Goal: Check status: Check status

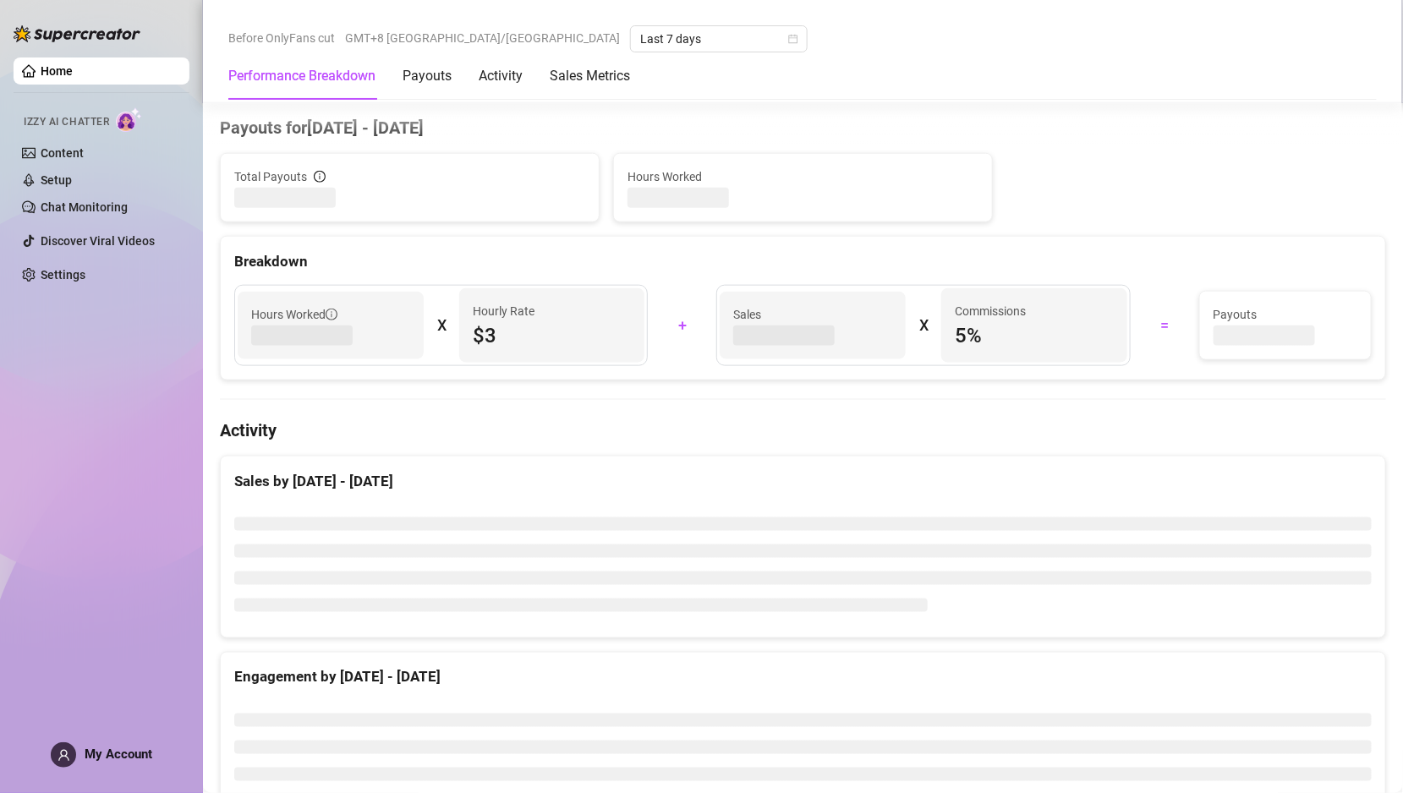
scroll to position [551, 0]
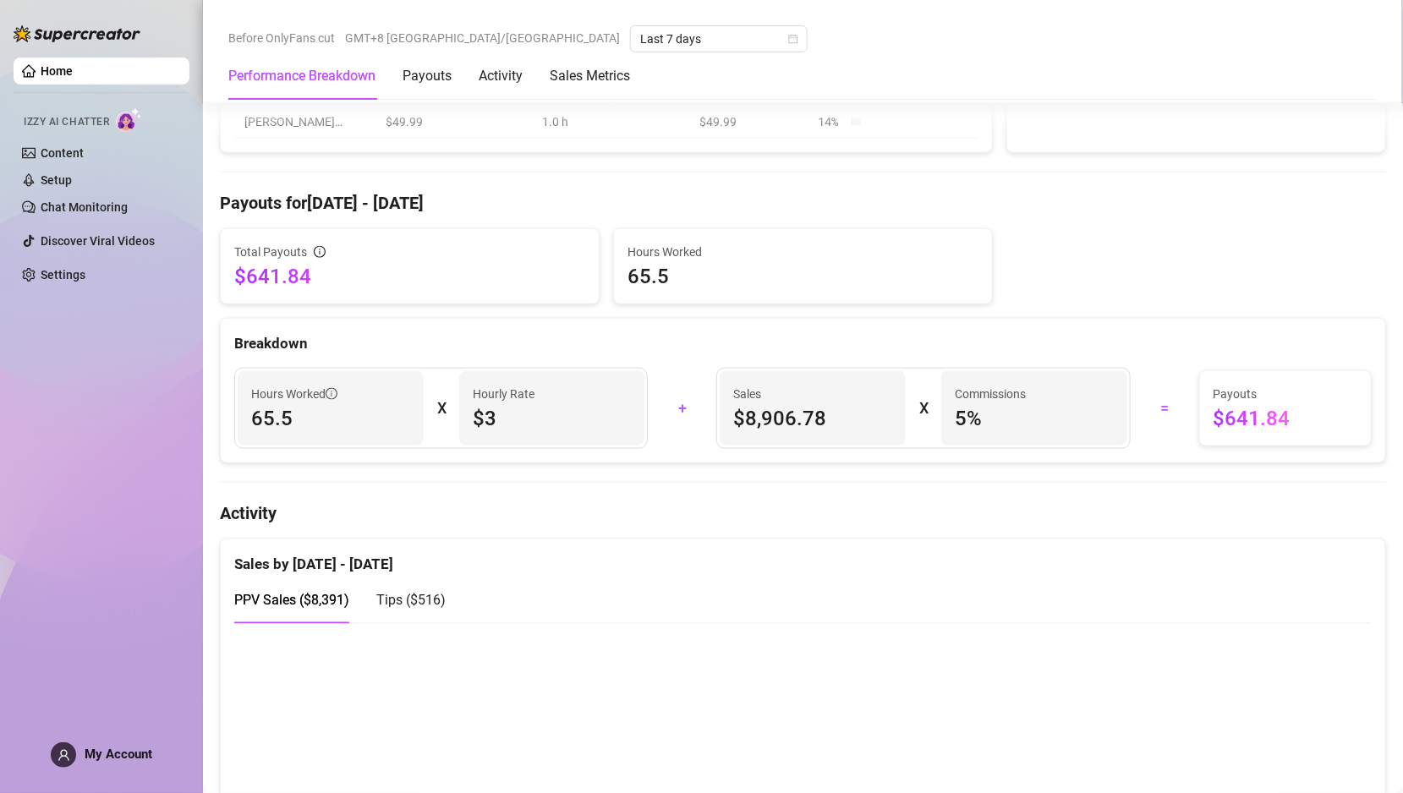
click at [425, 583] on div "Tips ( $516 )" at bounding box center [410, 600] width 69 height 48
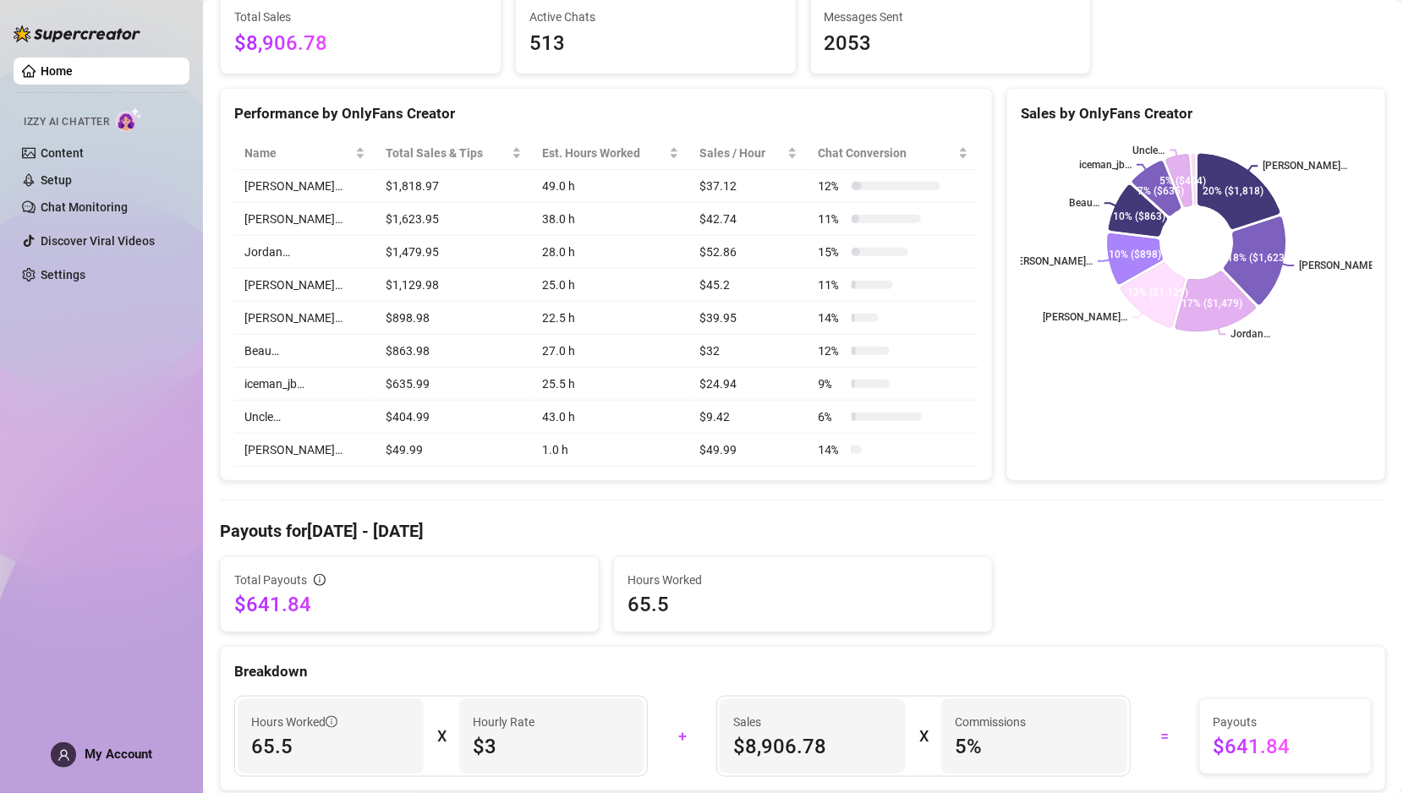
scroll to position [0, 0]
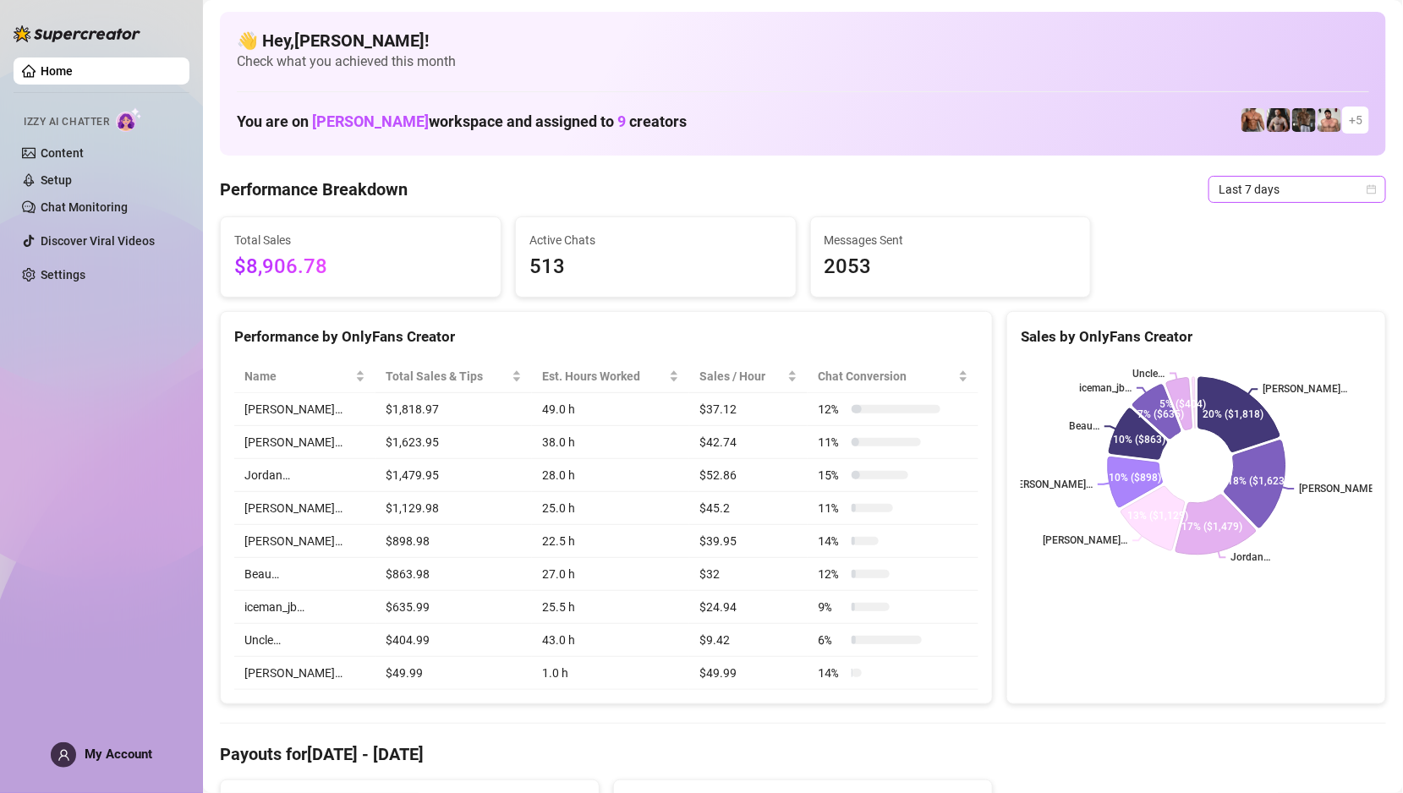
click at [1288, 192] on span "Last 7 days" at bounding box center [1297, 189] width 157 height 25
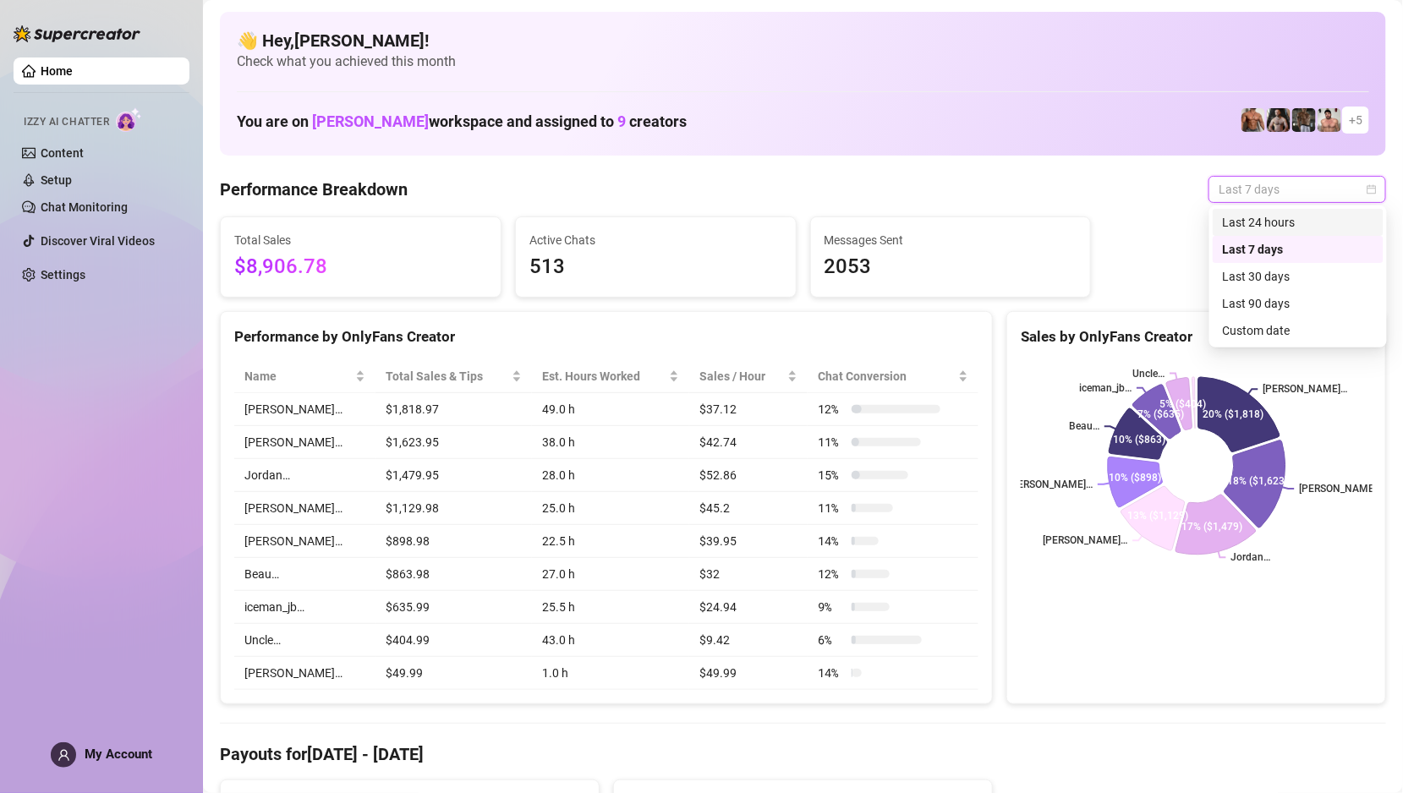
click at [1275, 232] on div "Last 24 hours" at bounding box center [1298, 222] width 171 height 27
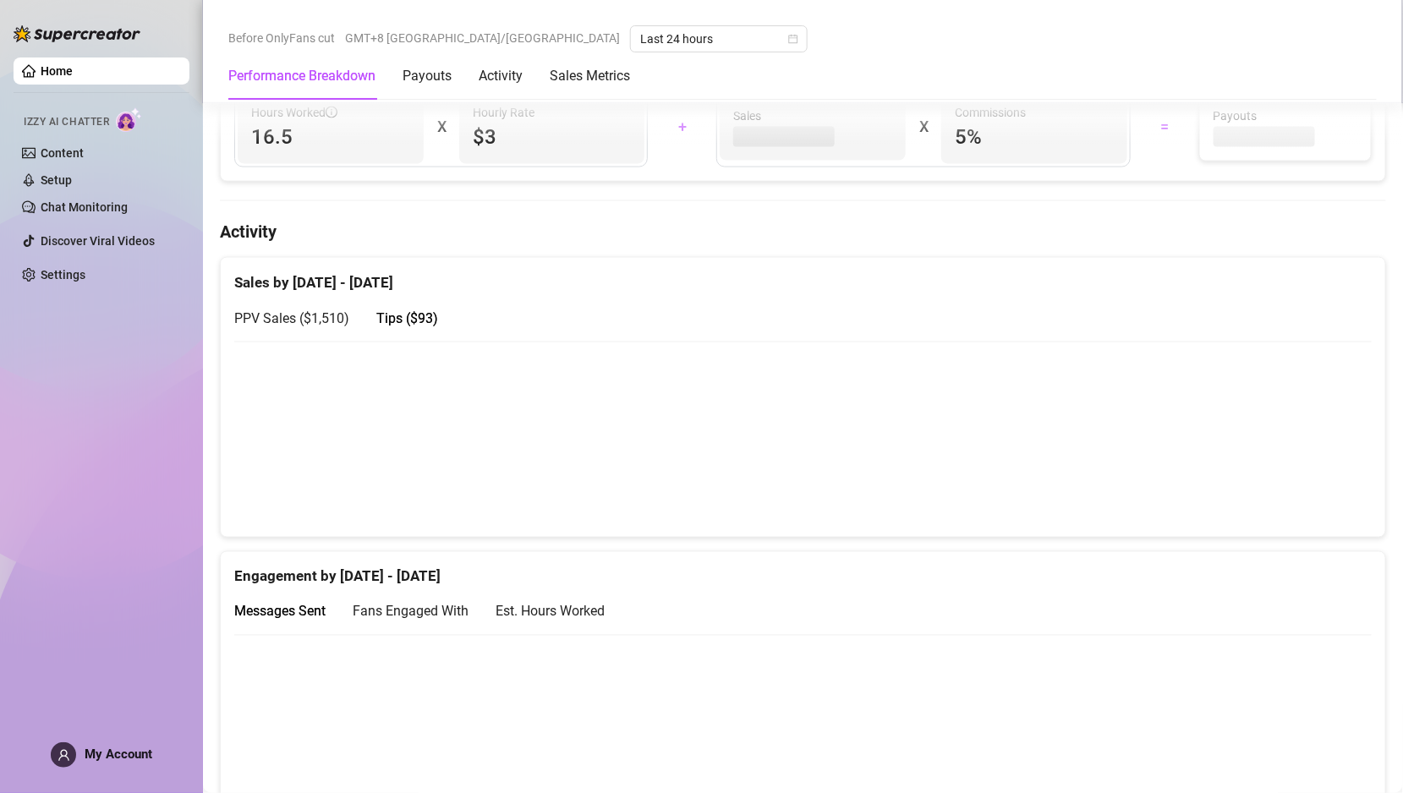
scroll to position [868, 0]
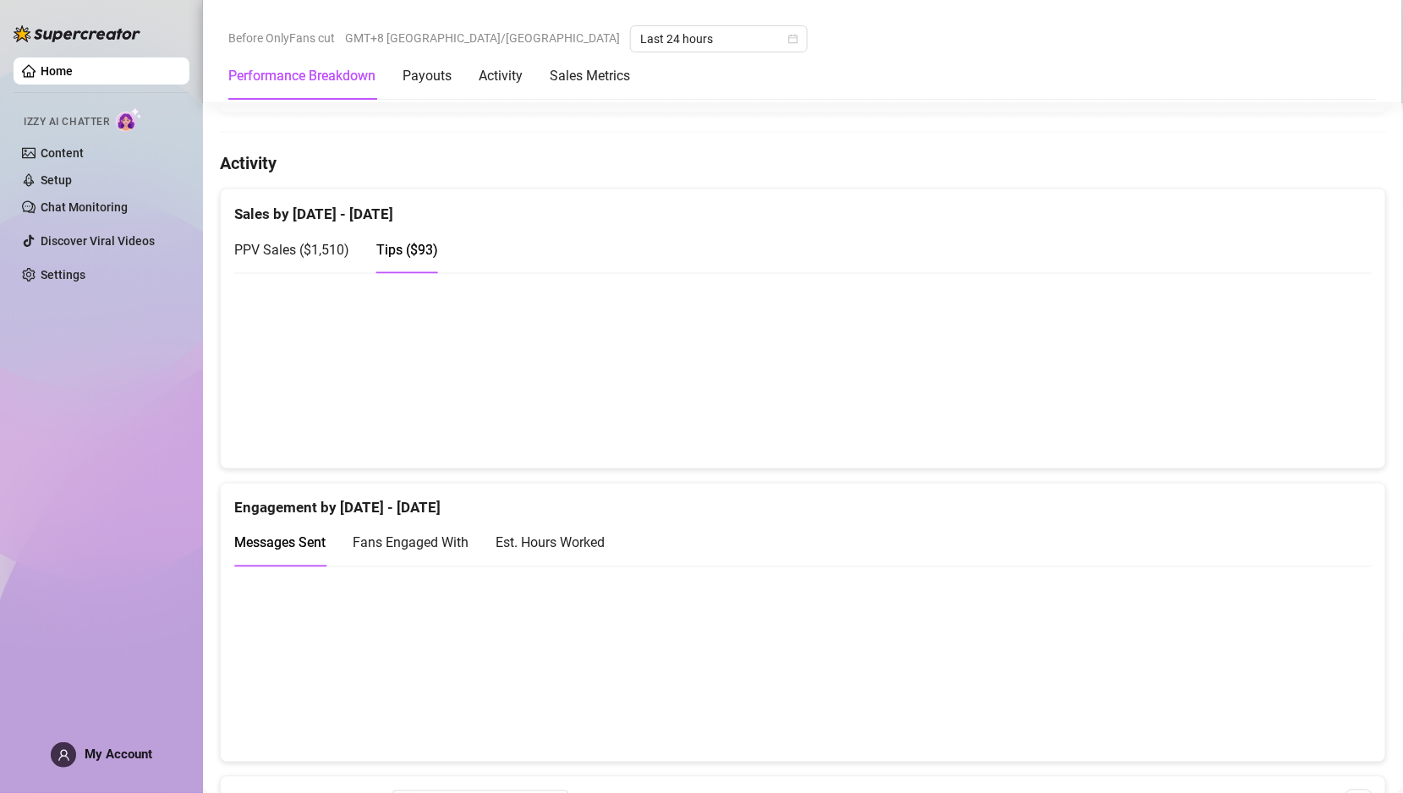
click at [344, 242] on span "PPV Sales ( $1,510 )" at bounding box center [291, 250] width 115 height 16
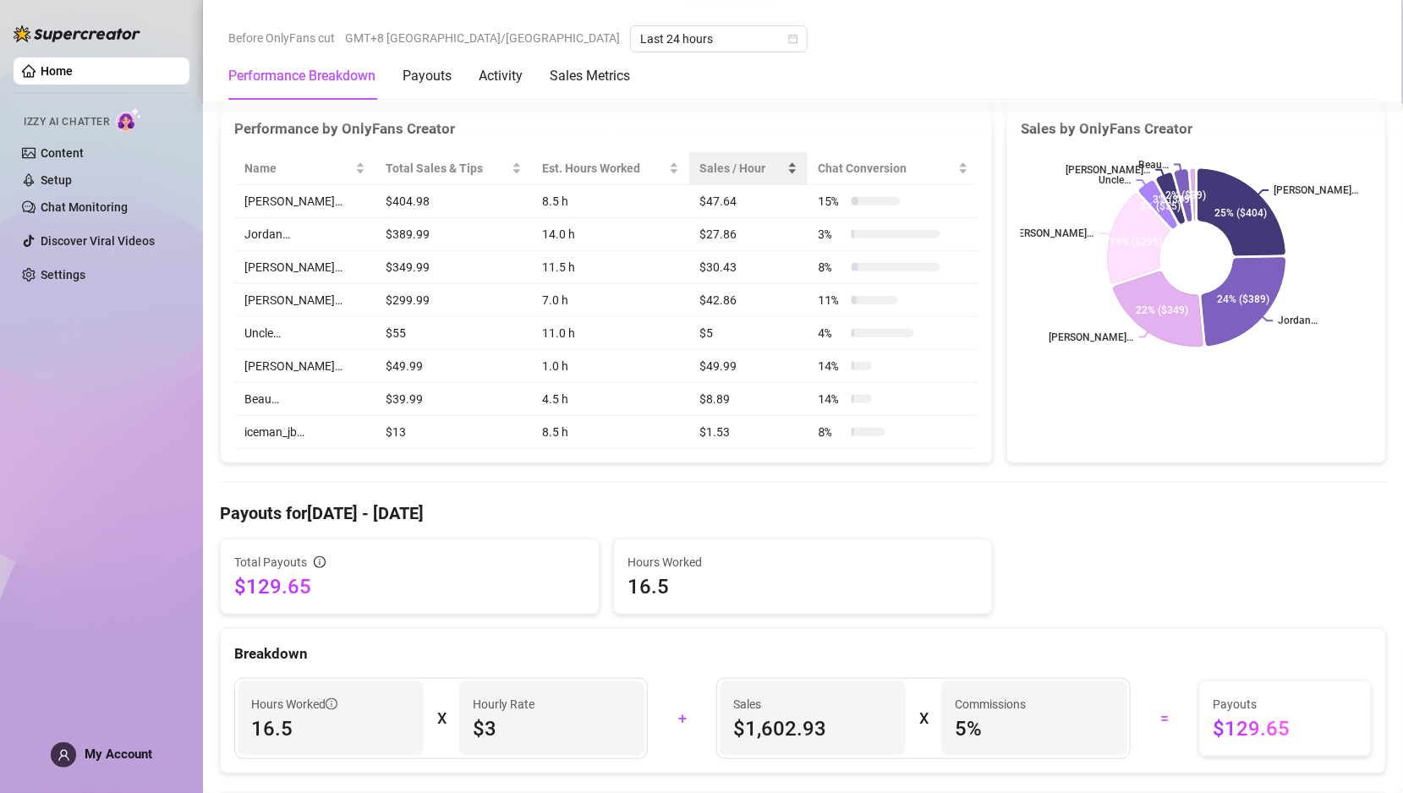
scroll to position [577, 0]
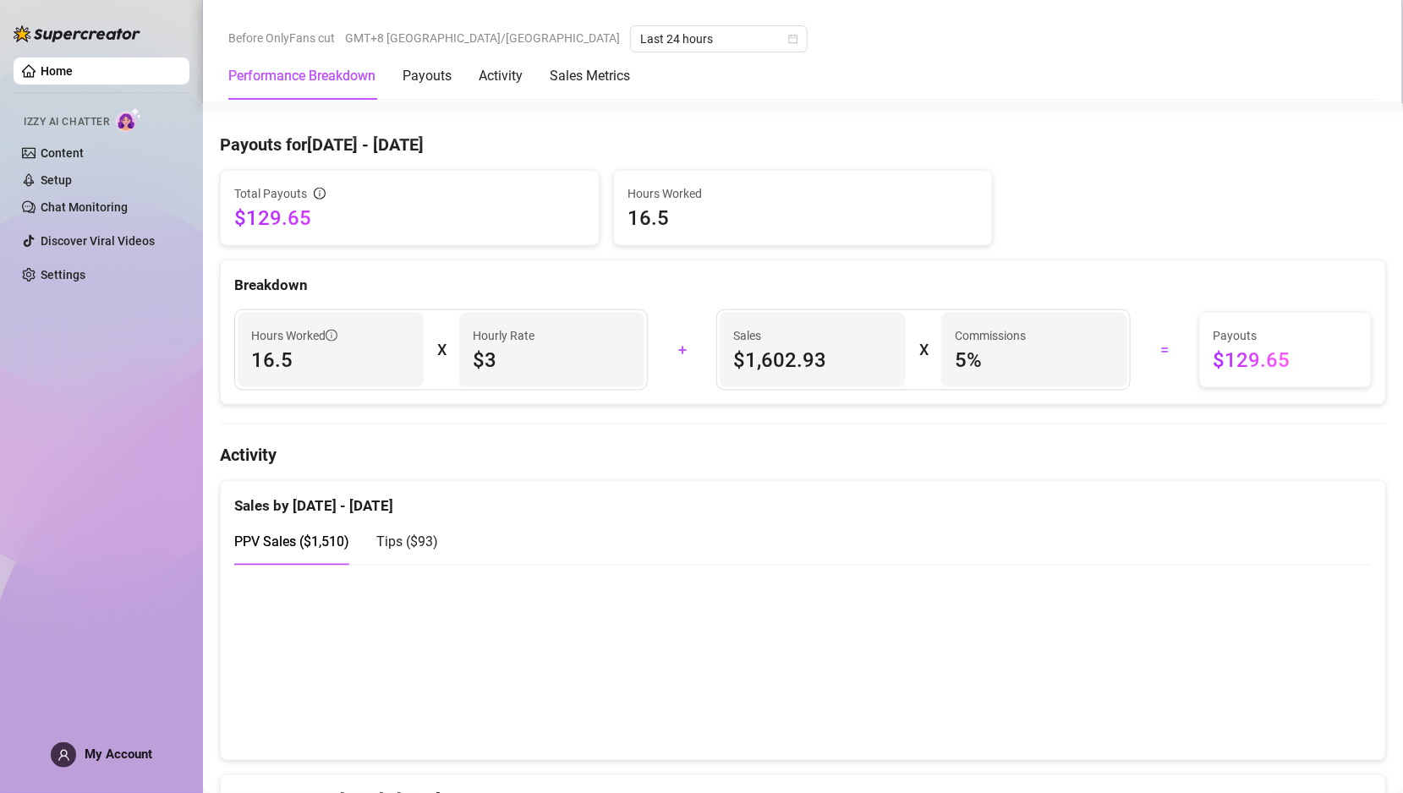
click at [422, 534] on span "Tips ( $93 )" at bounding box center [407, 542] width 62 height 16
click at [336, 545] on div "PPV Sales ( $1,510 )" at bounding box center [291, 541] width 115 height 21
